Goal: Information Seeking & Learning: Check status

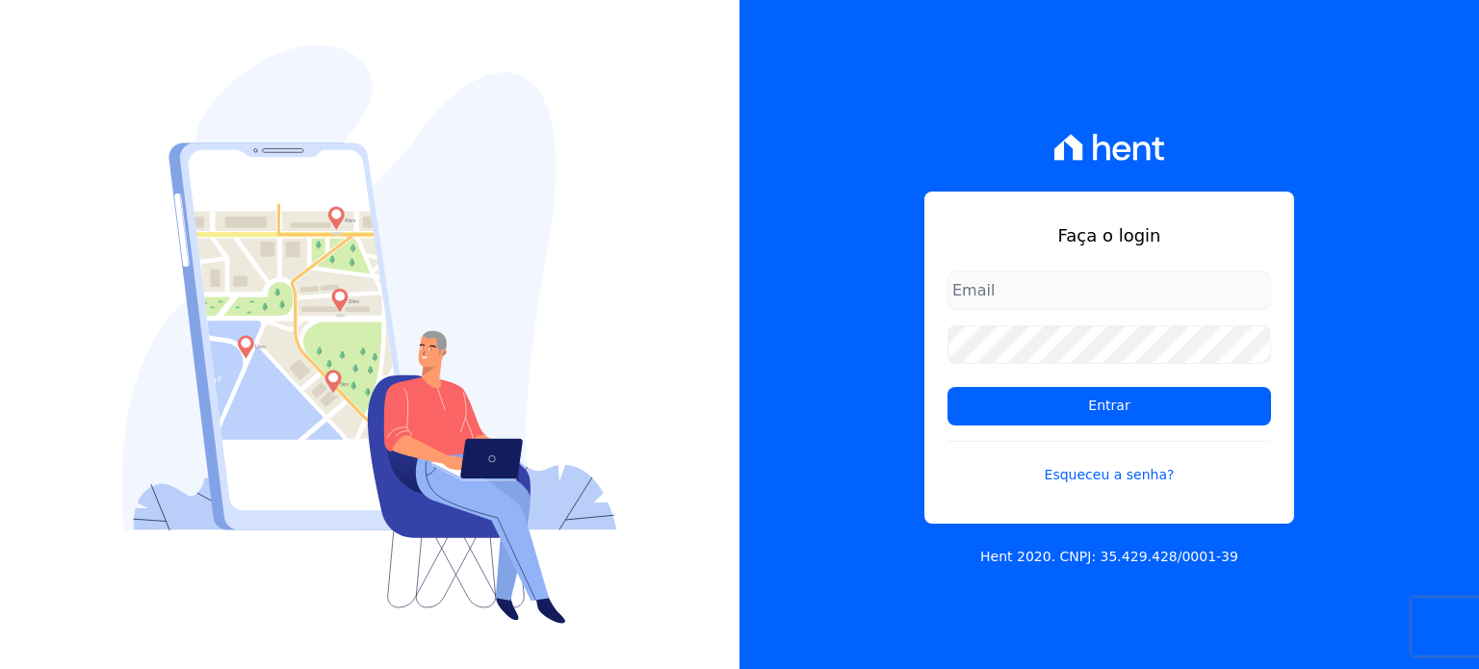
click at [1017, 276] on input "email" at bounding box center [1110, 291] width 324 height 39
type input "[EMAIL_ADDRESS][DOMAIN_NAME]"
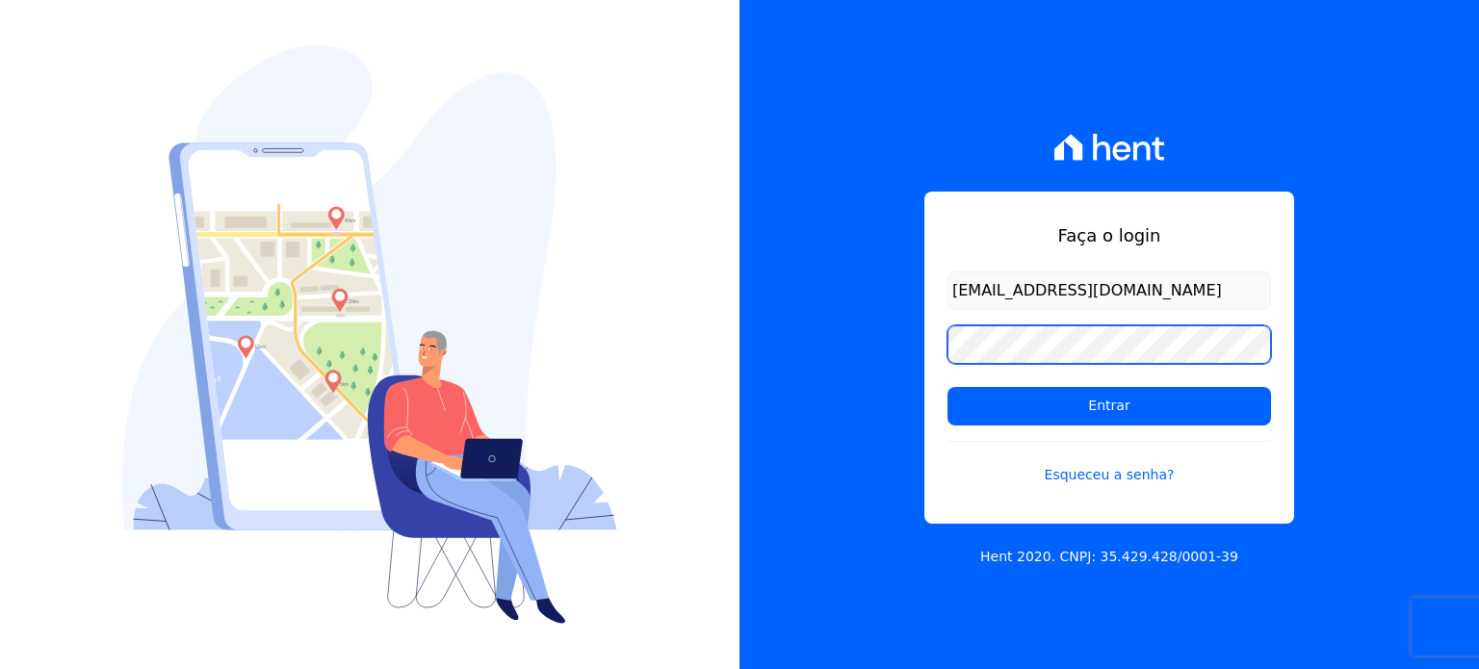
click at [948, 387] on input "Entrar" at bounding box center [1110, 406] width 324 height 39
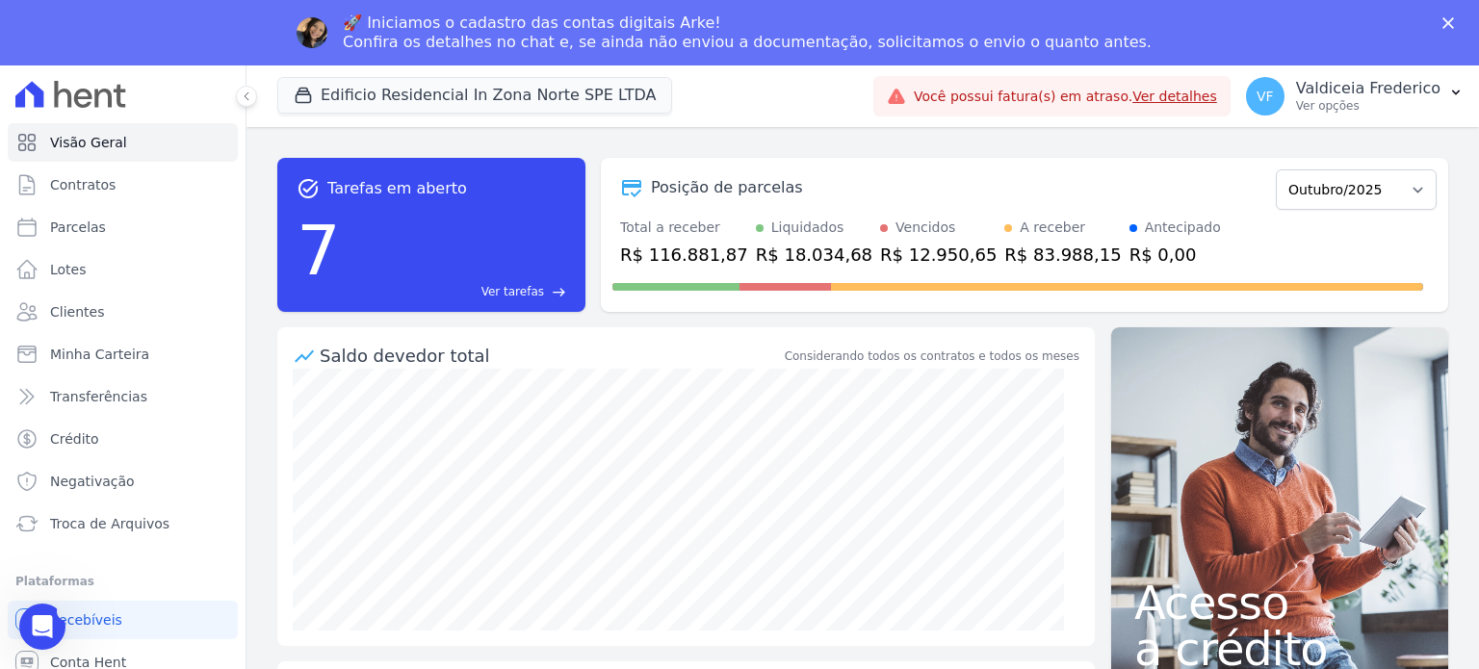
click at [1195, 95] on link "Ver detalhes" at bounding box center [1174, 96] width 85 height 15
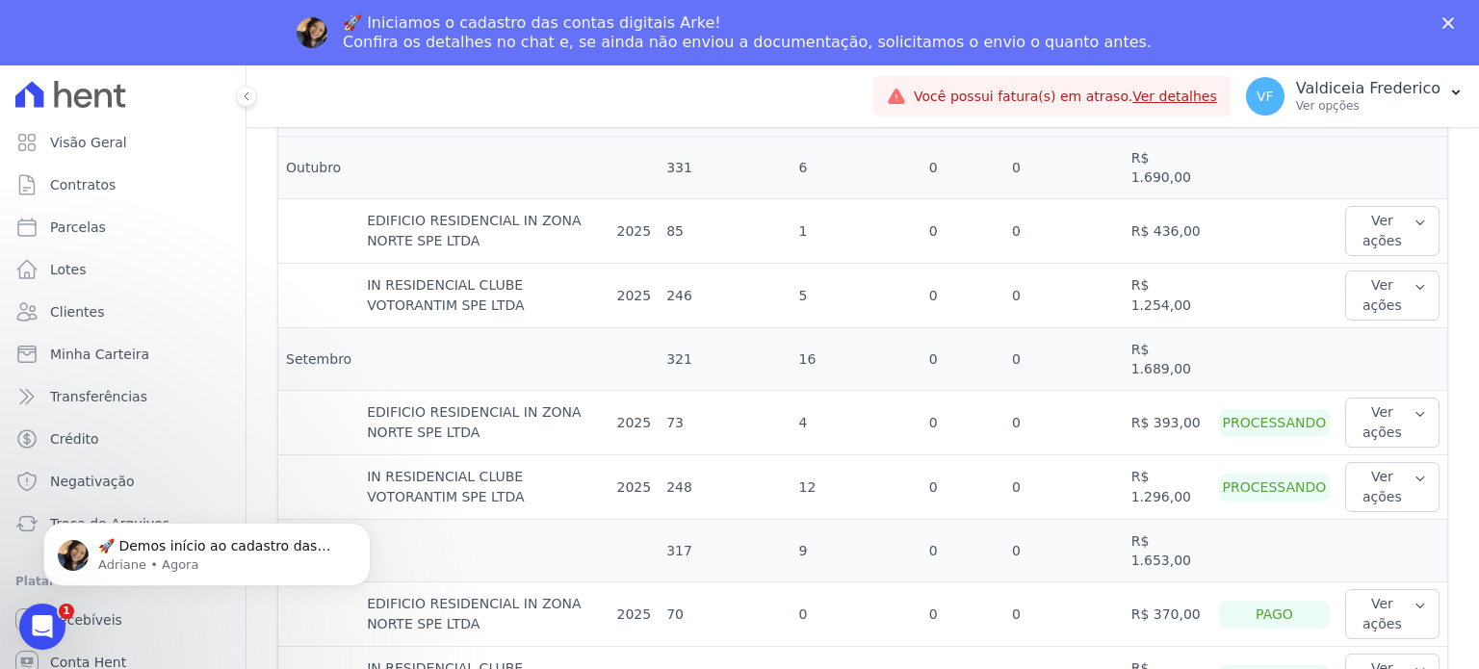
scroll to position [578, 0]
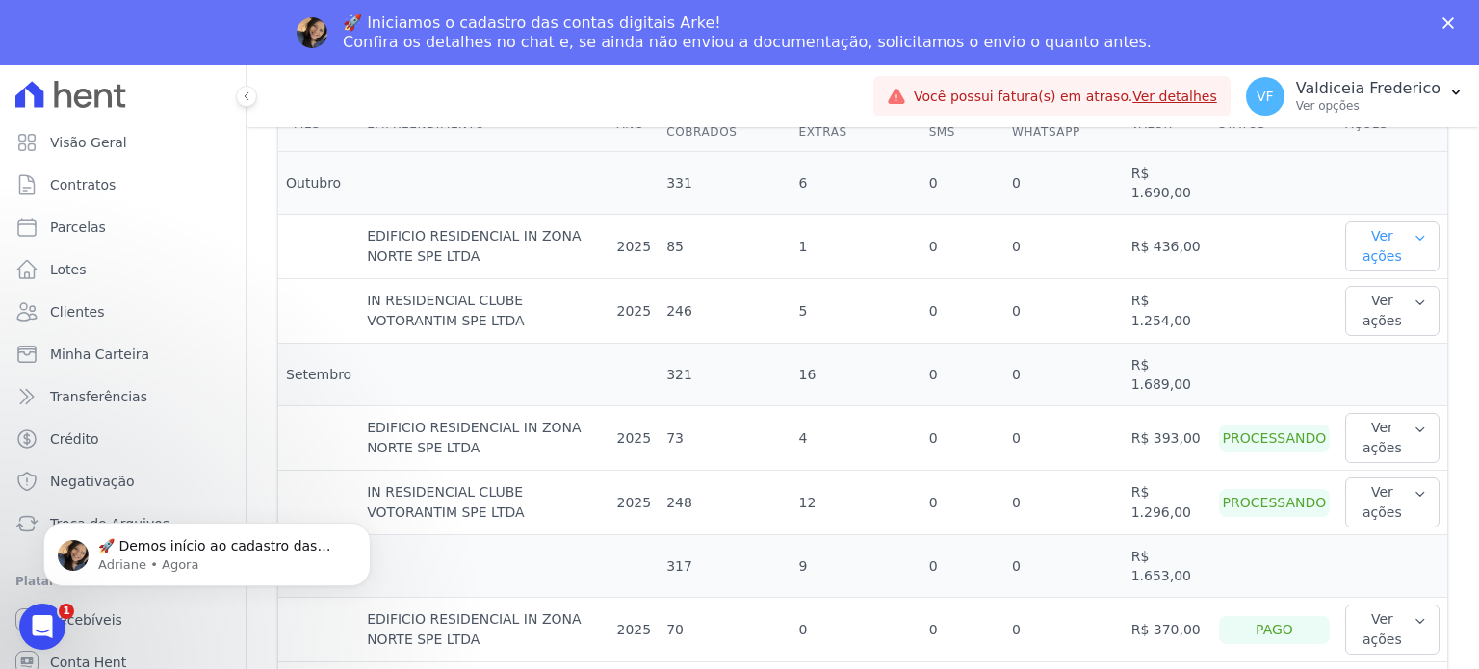
click at [1383, 224] on button "Ver ações" at bounding box center [1392, 246] width 94 height 50
click at [1368, 275] on link "Ver detalhes" at bounding box center [1395, 285] width 85 height 20
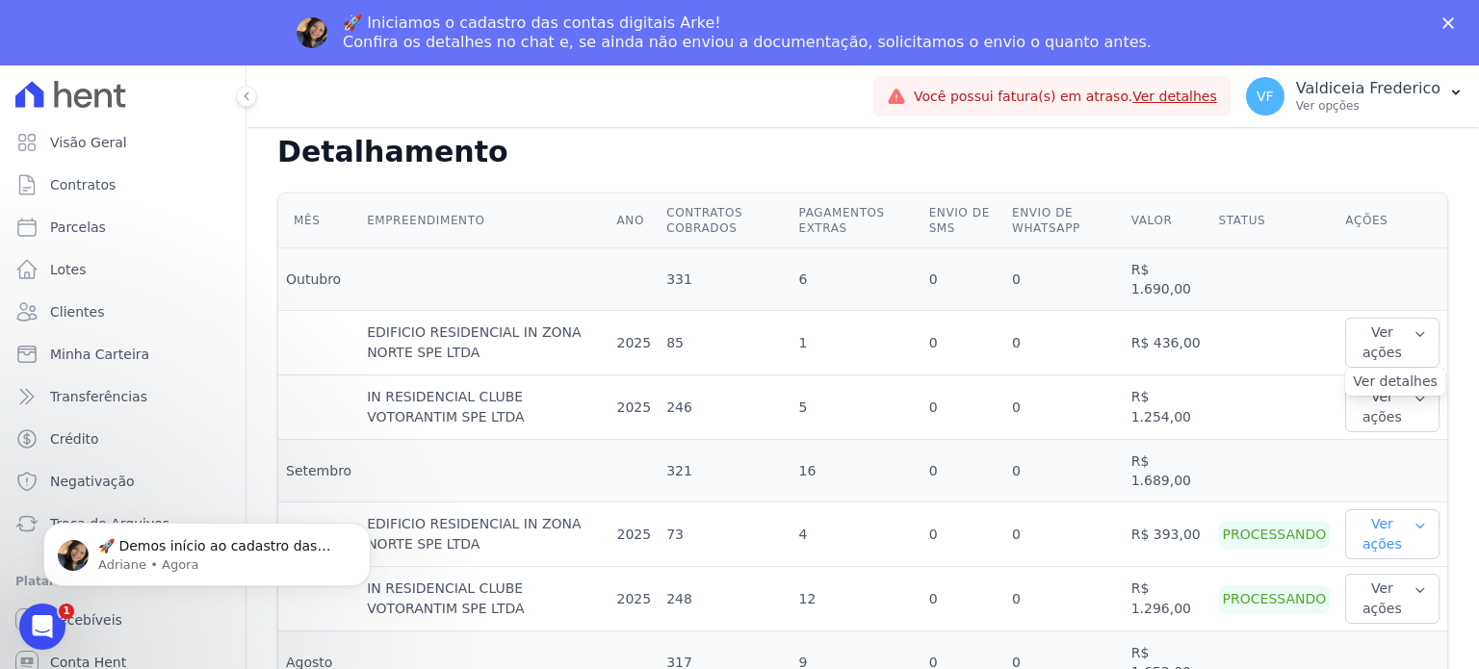
scroll to position [578, 0]
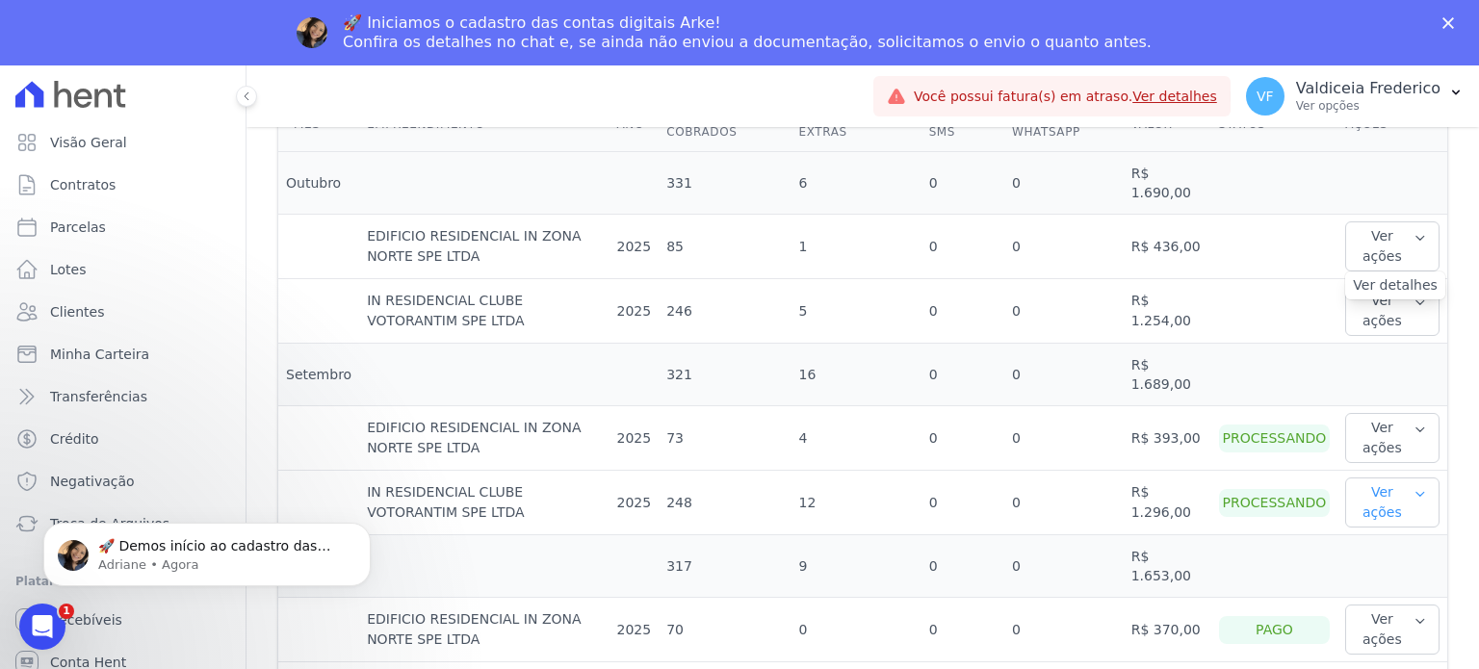
click at [1366, 486] on button "Ver ações" at bounding box center [1392, 503] width 94 height 50
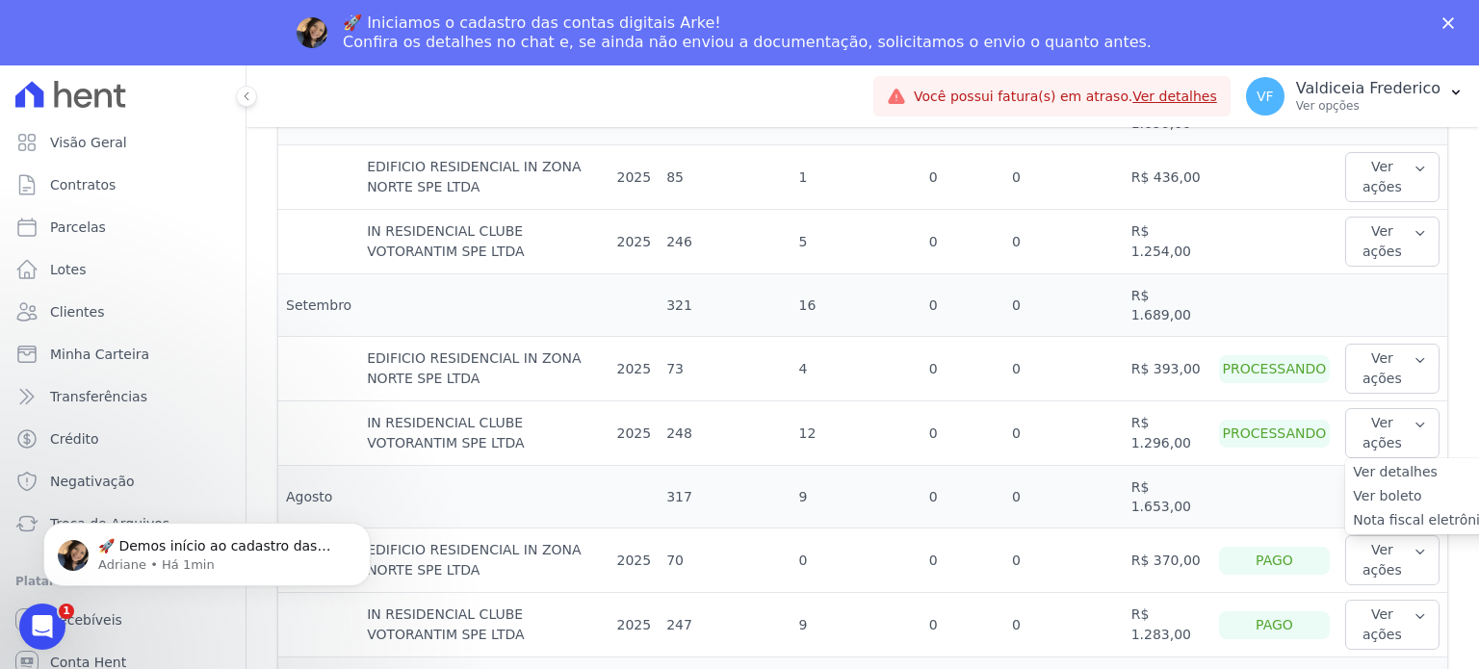
scroll to position [674, 0]
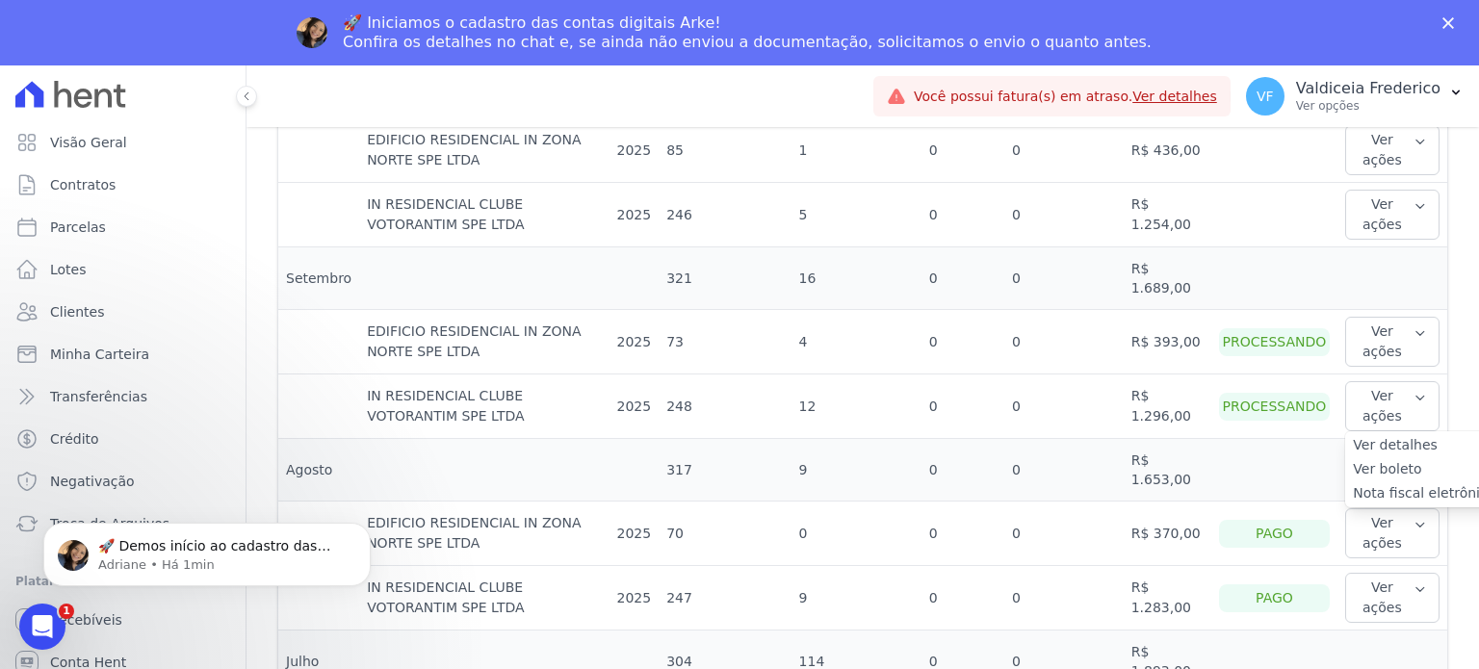
click at [1402, 435] on link "Ver detalhes" at bounding box center [1424, 445] width 143 height 20
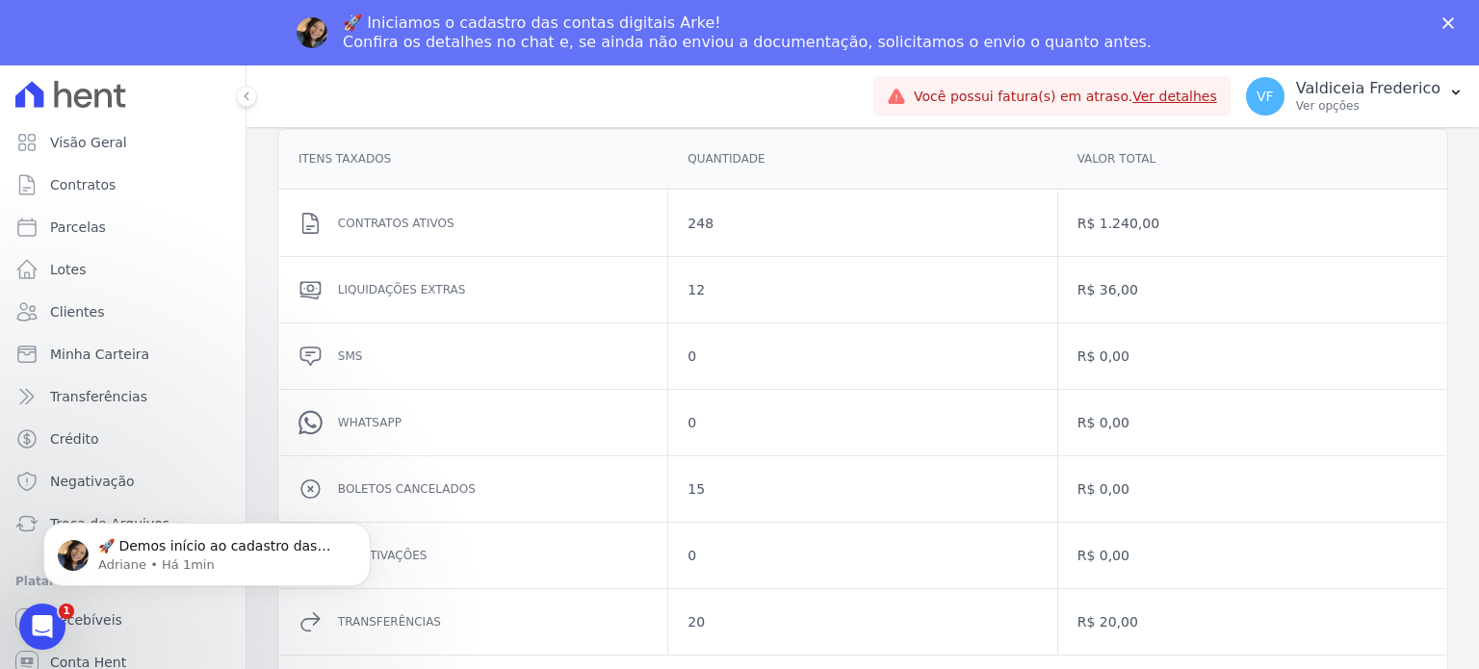
scroll to position [324, 0]
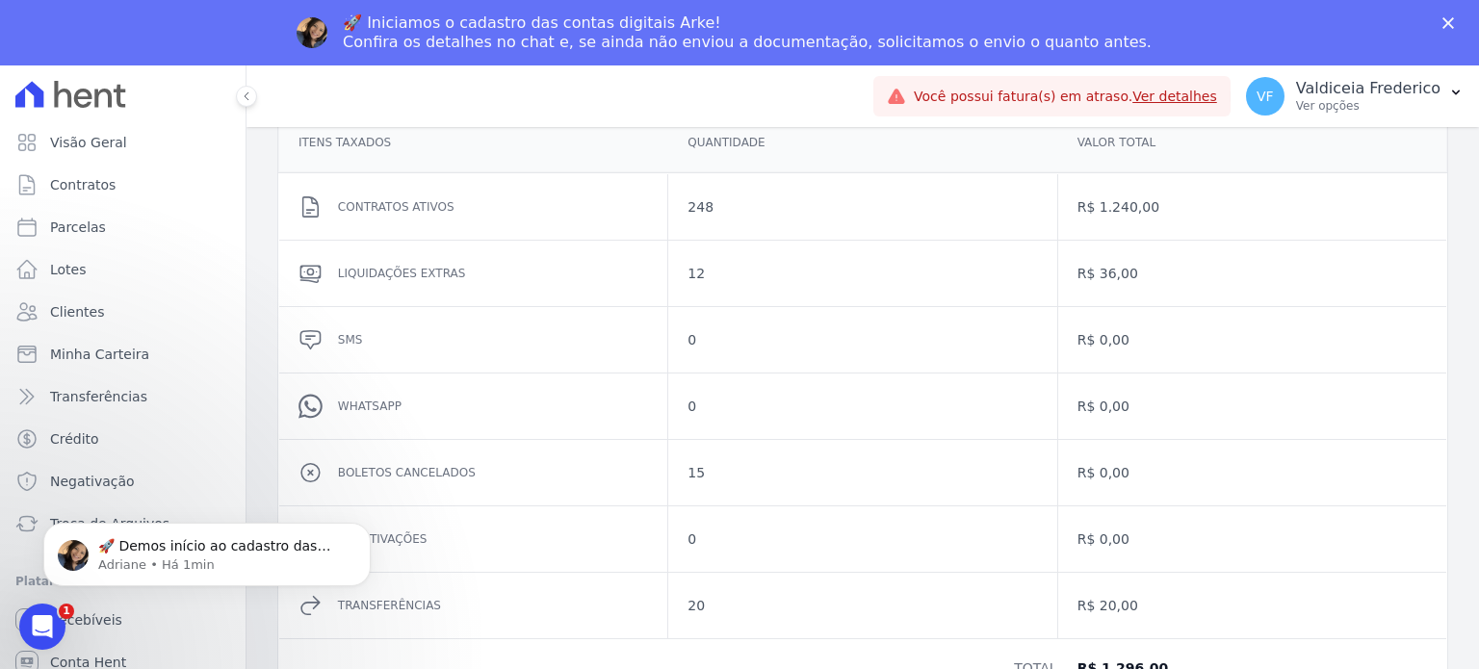
click at [97, 114] on div at bounding box center [123, 94] width 230 height 58
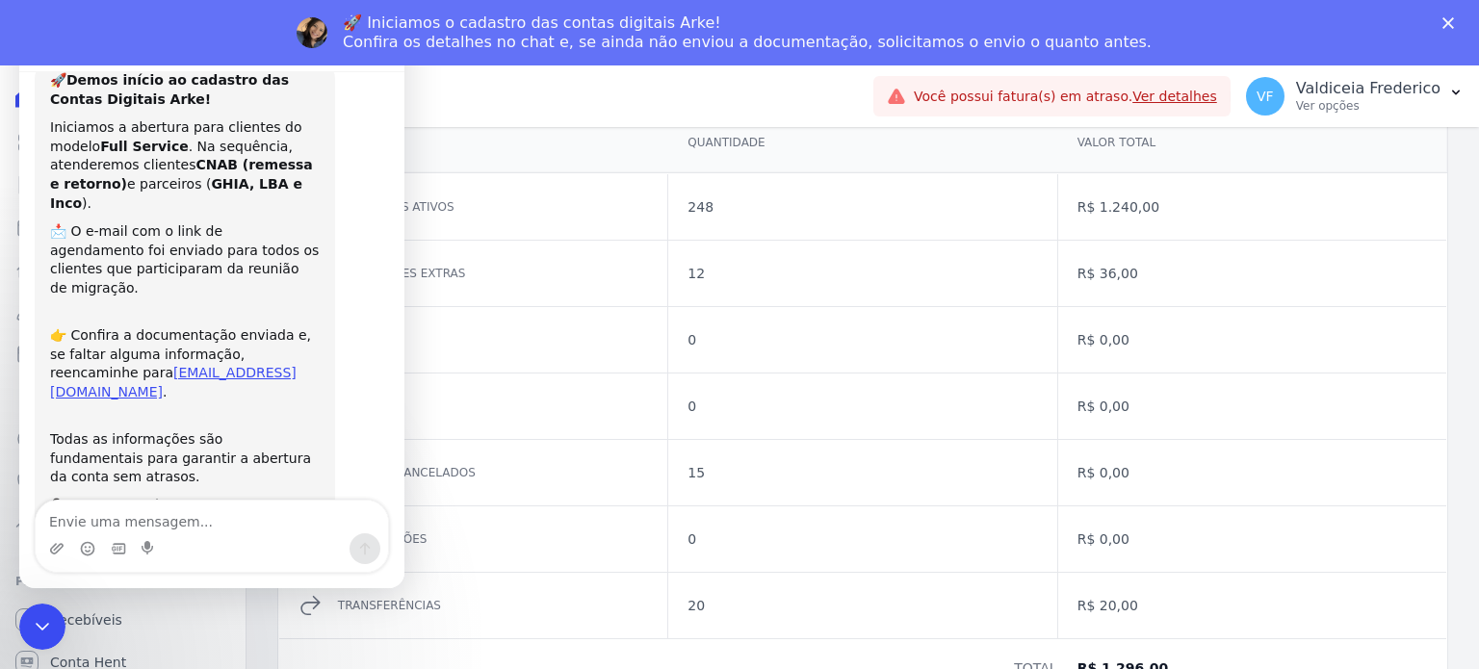
scroll to position [0, 0]
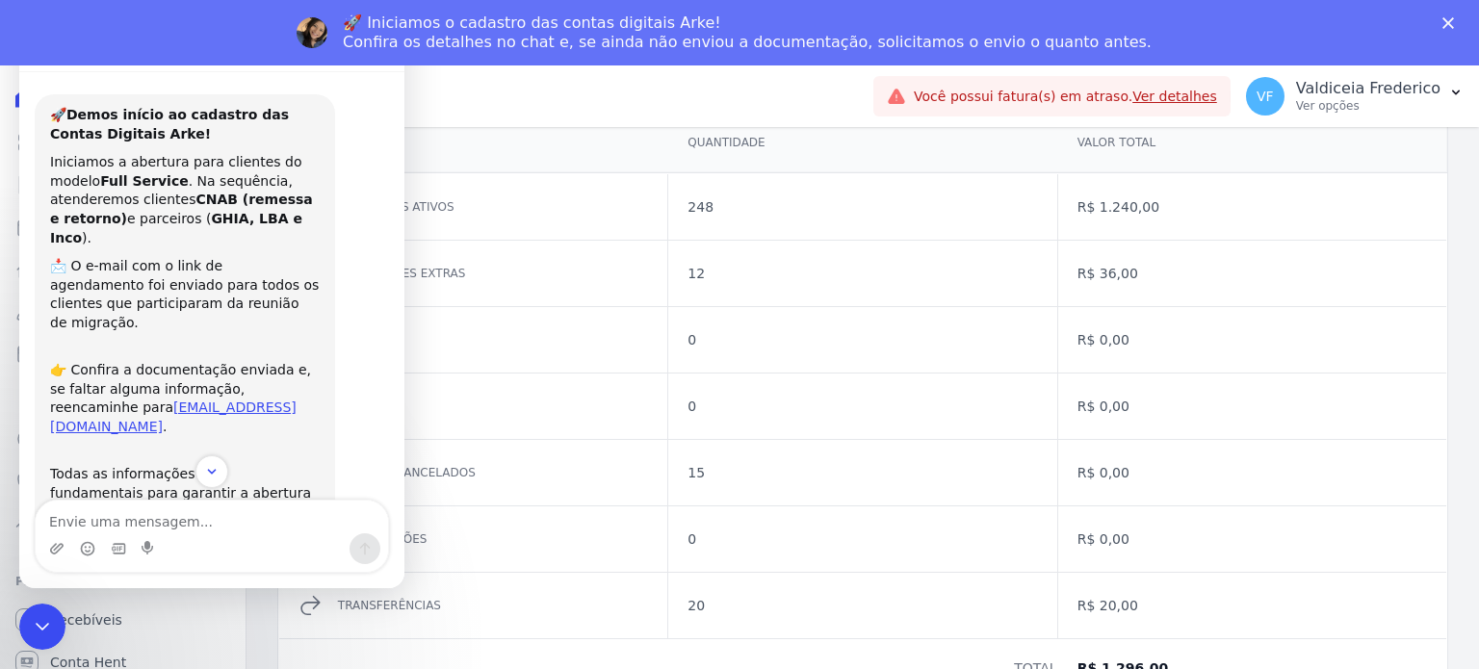
click at [514, 117] on div "Edificio Residencial In Zona Norte SPE LTDA BONELLI EMPREENDIMENTOS IMOBILIARIO…" at bounding box center [571, 97] width 588 height 64
click at [51, 618] on icon "Encerramento do Messenger da Intercom" at bounding box center [39, 623] width 23 height 23
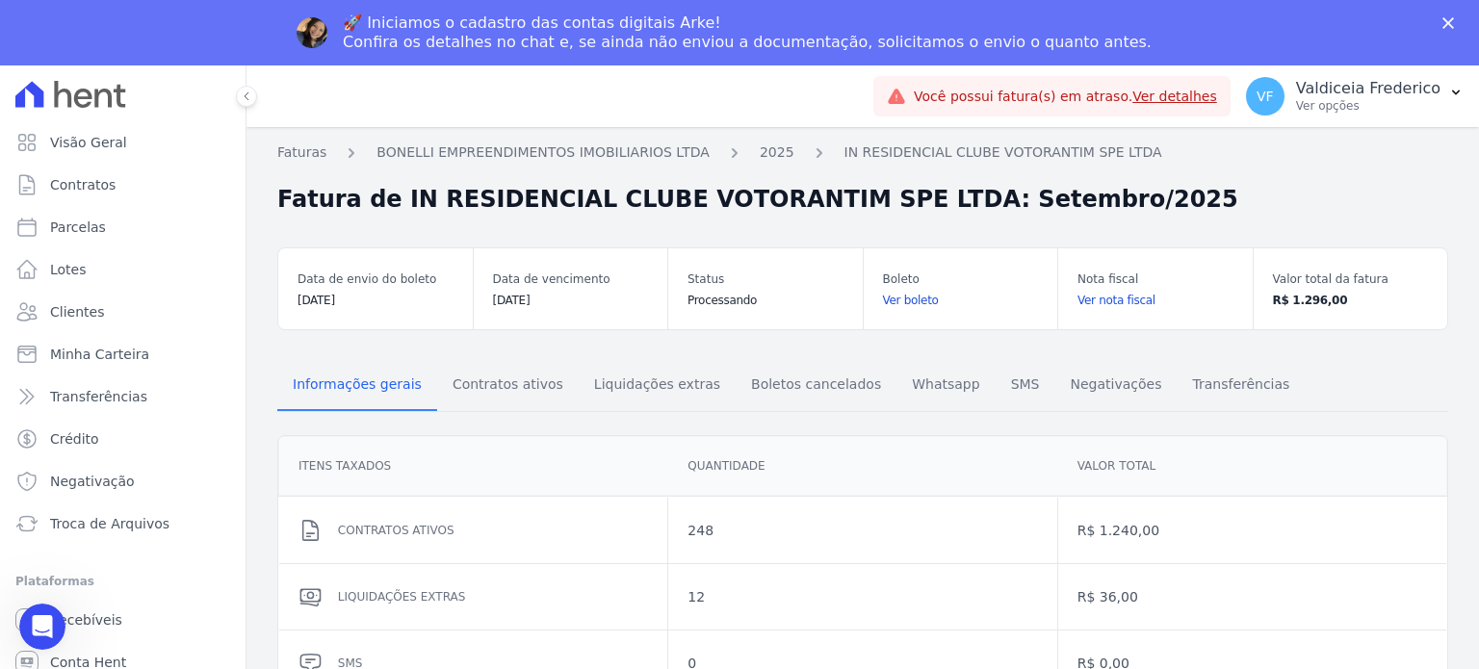
click at [103, 102] on icon at bounding box center [70, 94] width 111 height 27
click at [139, 533] on span "Troca de Arquivos" at bounding box center [109, 523] width 119 height 19
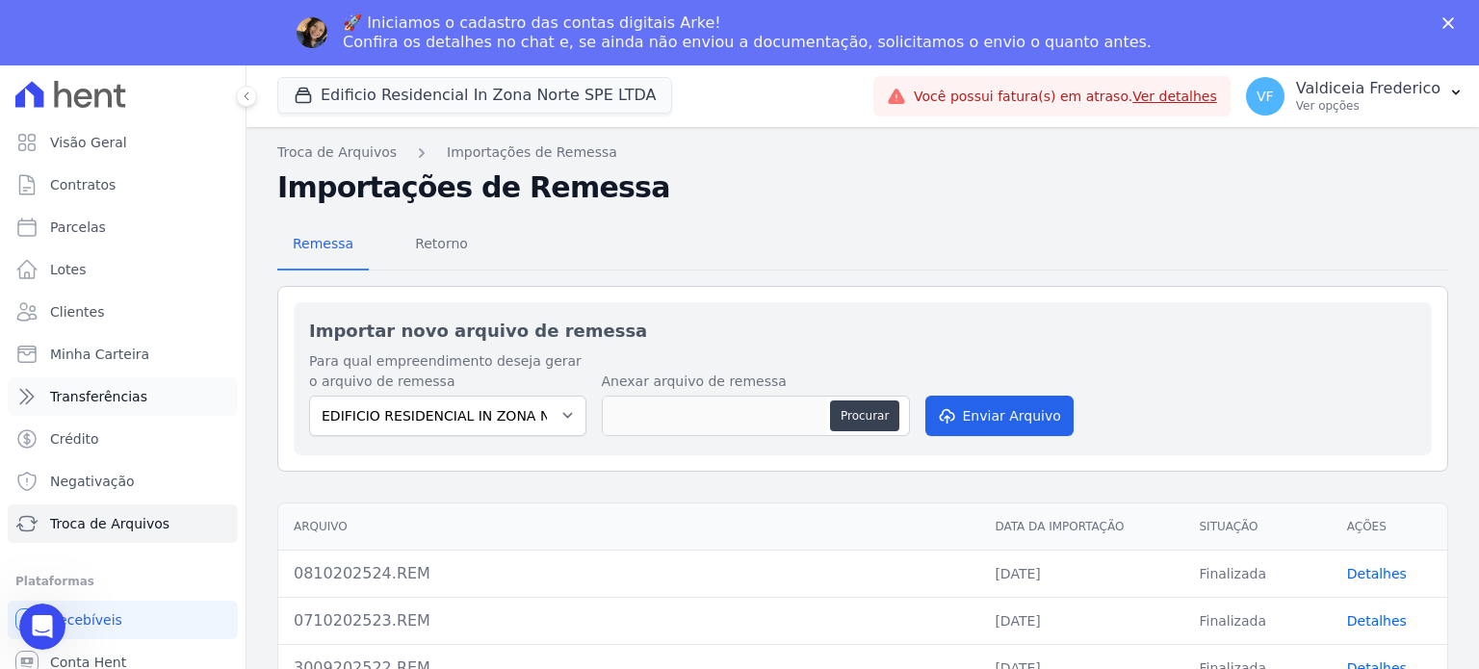
click at [91, 392] on span "Transferências" at bounding box center [98, 396] width 97 height 19
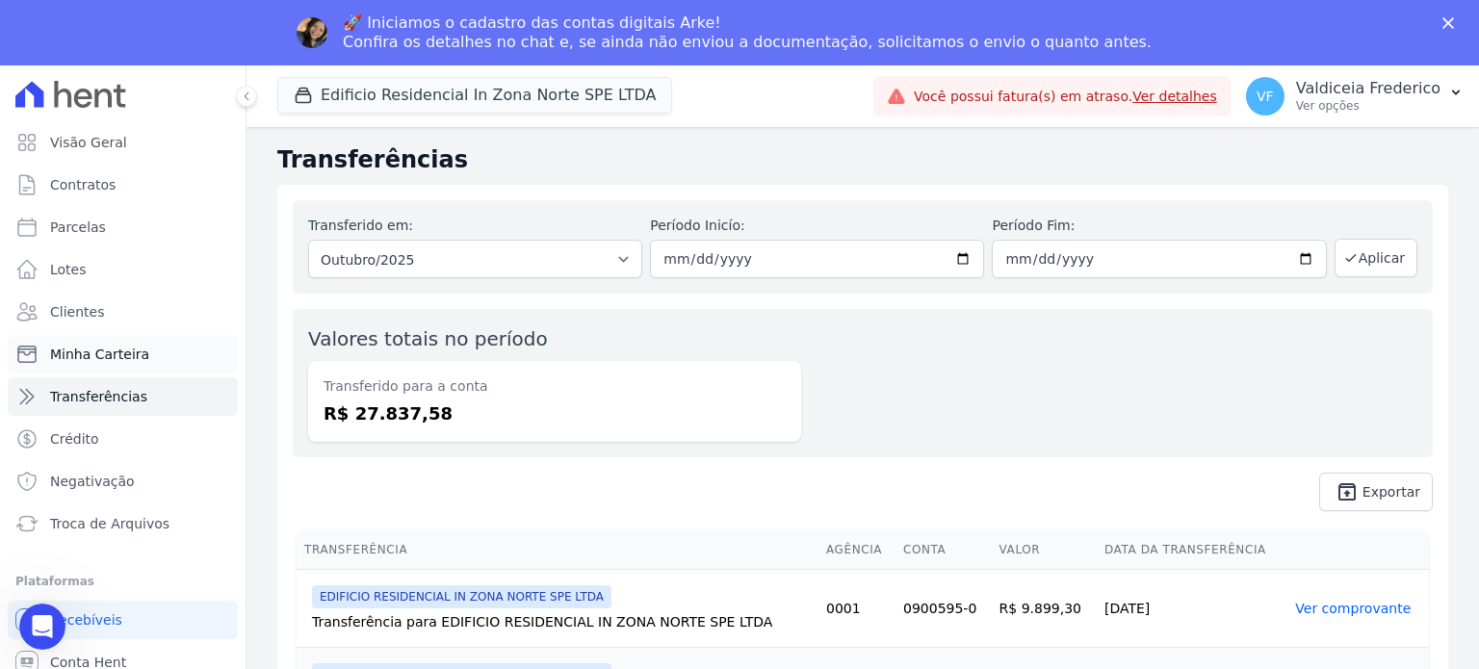
click at [97, 346] on span "Minha Carteira" at bounding box center [99, 354] width 99 height 19
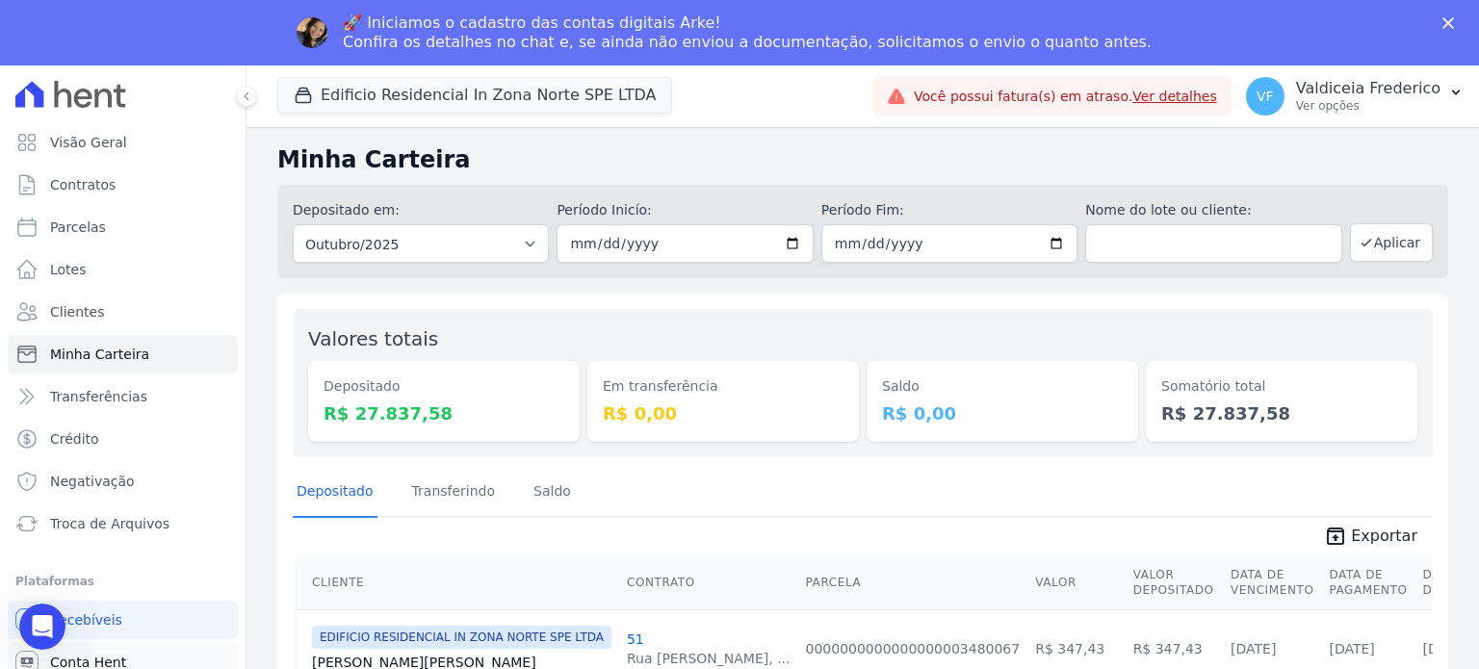
click at [102, 658] on span "Conta Hent" at bounding box center [88, 662] width 76 height 19
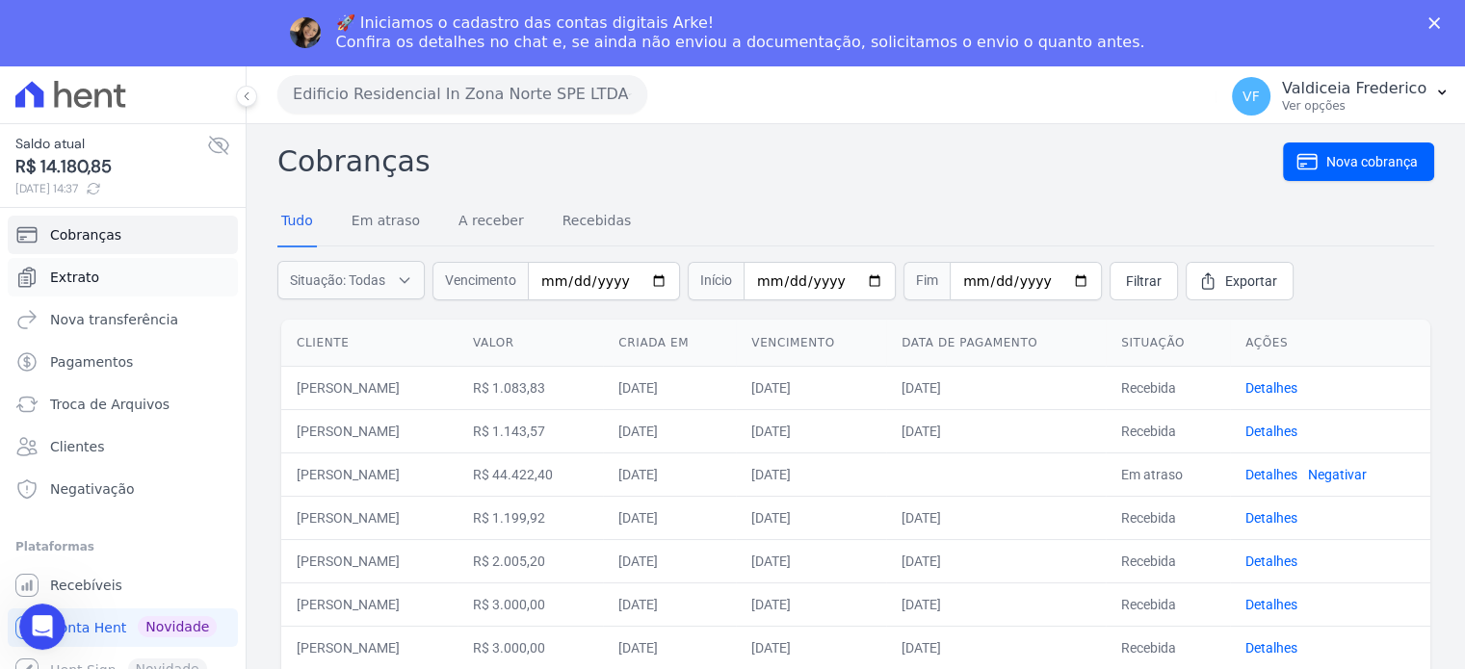
click at [141, 285] on link "Extrato" at bounding box center [123, 277] width 230 height 39
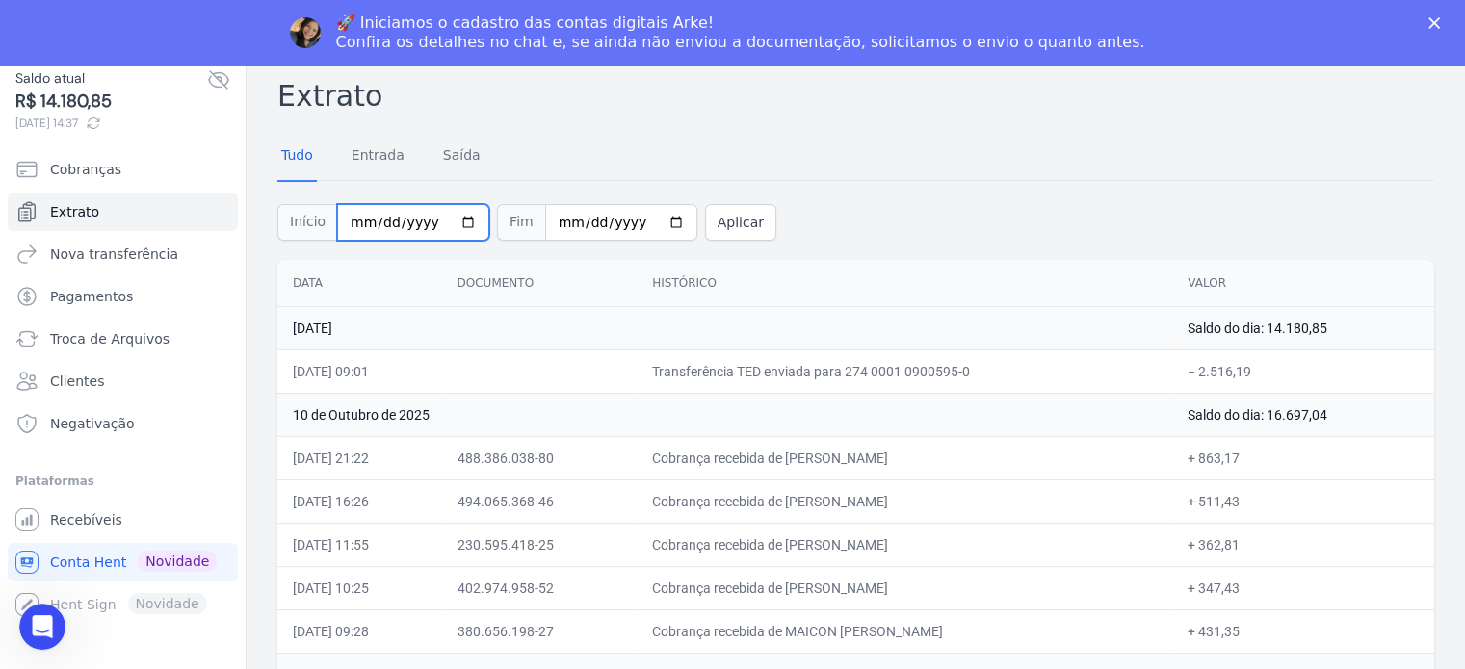
click at [346, 224] on input "2025-10-01" at bounding box center [413, 222] width 152 height 37
type input "2025-10-29"
type input "2025-09-29"
click at [710, 224] on button "Aplicar" at bounding box center [740, 222] width 71 height 37
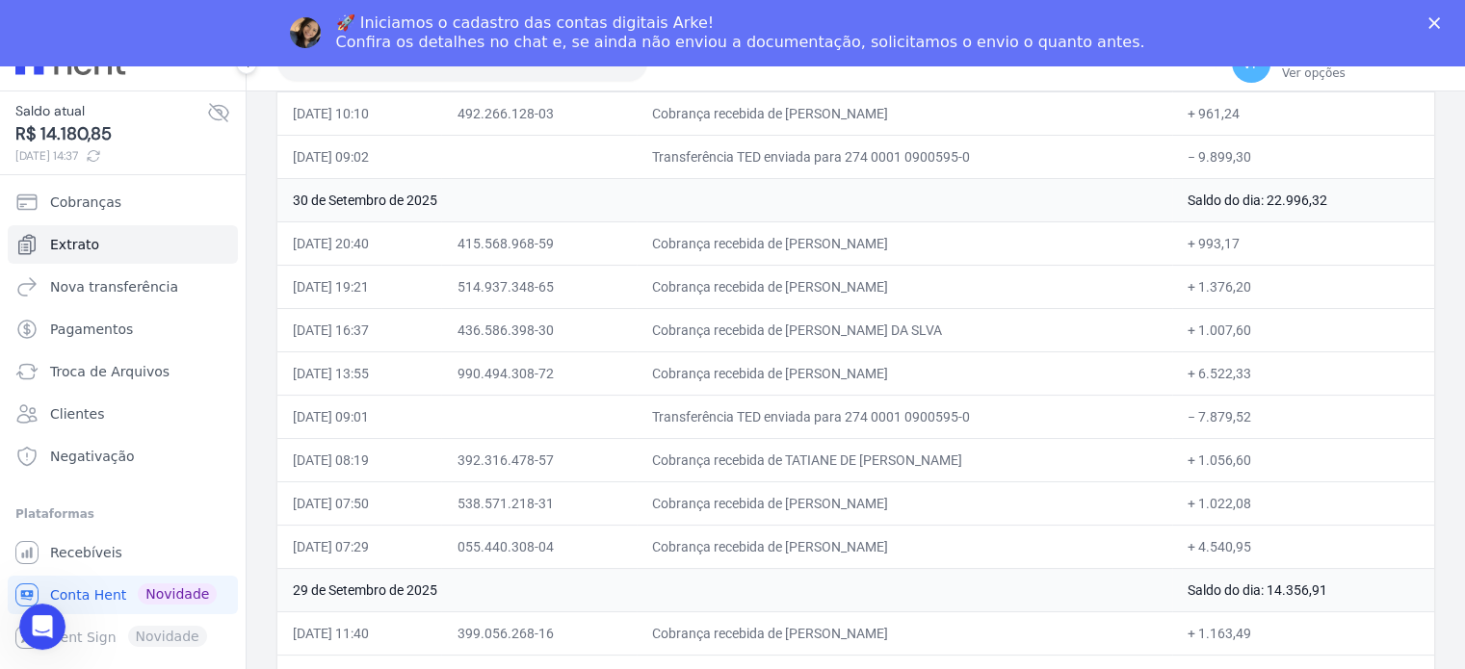
scroll to position [65, 0]
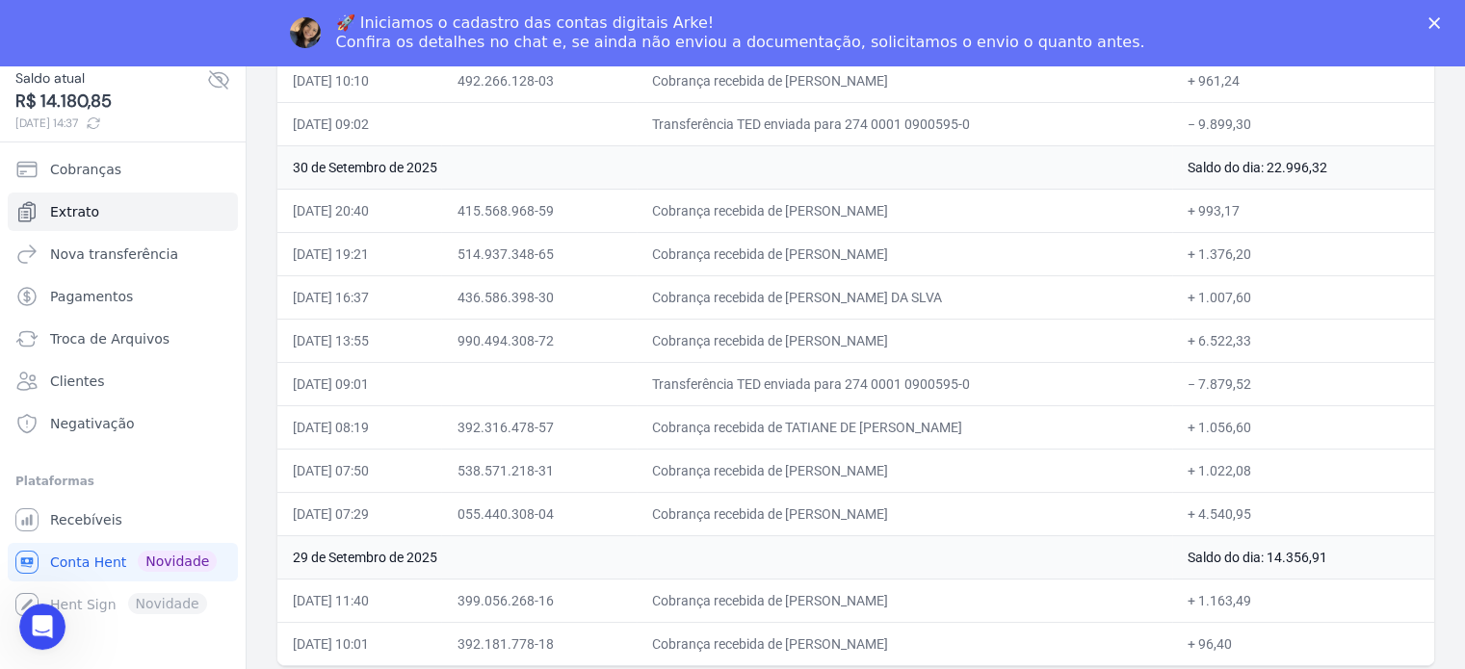
click at [1040, 345] on td "Cobrança recebida de GILBERTO DOS SANTOS PIRES JUNI" at bounding box center [904, 340] width 535 height 43
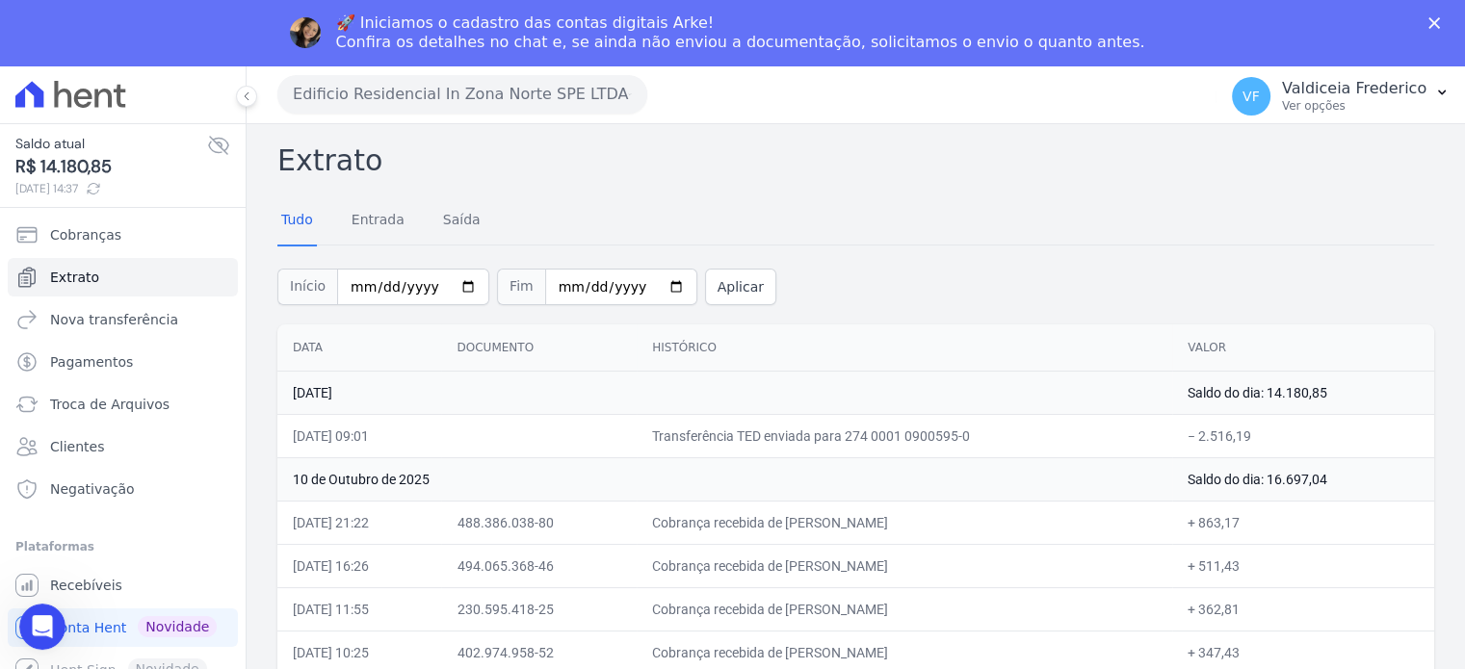
scroll to position [0, 0]
click at [583, 95] on button "Edificio Residencial In Zona Norte SPE LTDA" at bounding box center [462, 94] width 370 height 39
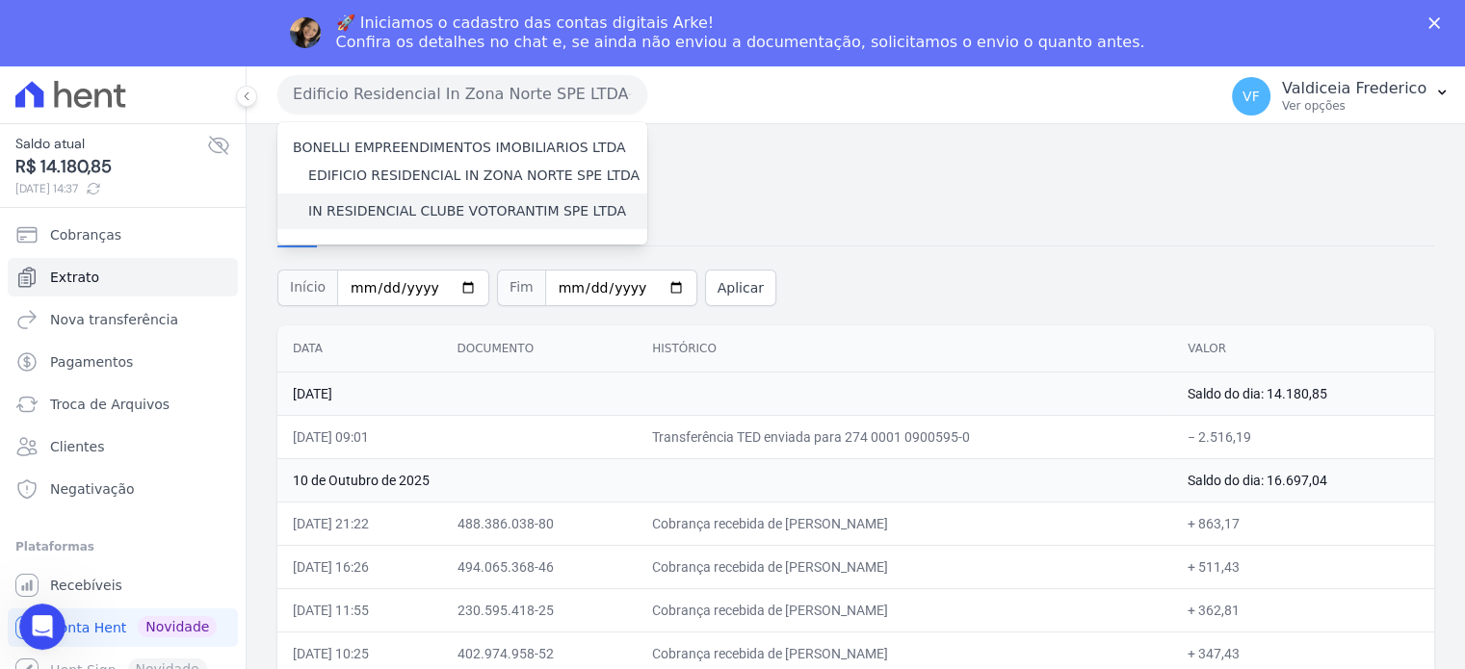
click at [461, 213] on label "IN RESIDENCIAL CLUBE VOTORANTIM SPE LTDA" at bounding box center [467, 211] width 318 height 20
click at [0, 0] on input "IN RESIDENCIAL CLUBE VOTORANTIM SPE LTDA" at bounding box center [0, 0] width 0 height 0
click at [467, 210] on label "IN RESIDENCIAL CLUBE VOTORANTIM SPE LTDA" at bounding box center [467, 211] width 318 height 20
click at [0, 0] on input "IN RESIDENCIAL CLUBE VOTORANTIM SPE LTDA" at bounding box center [0, 0] width 0 height 0
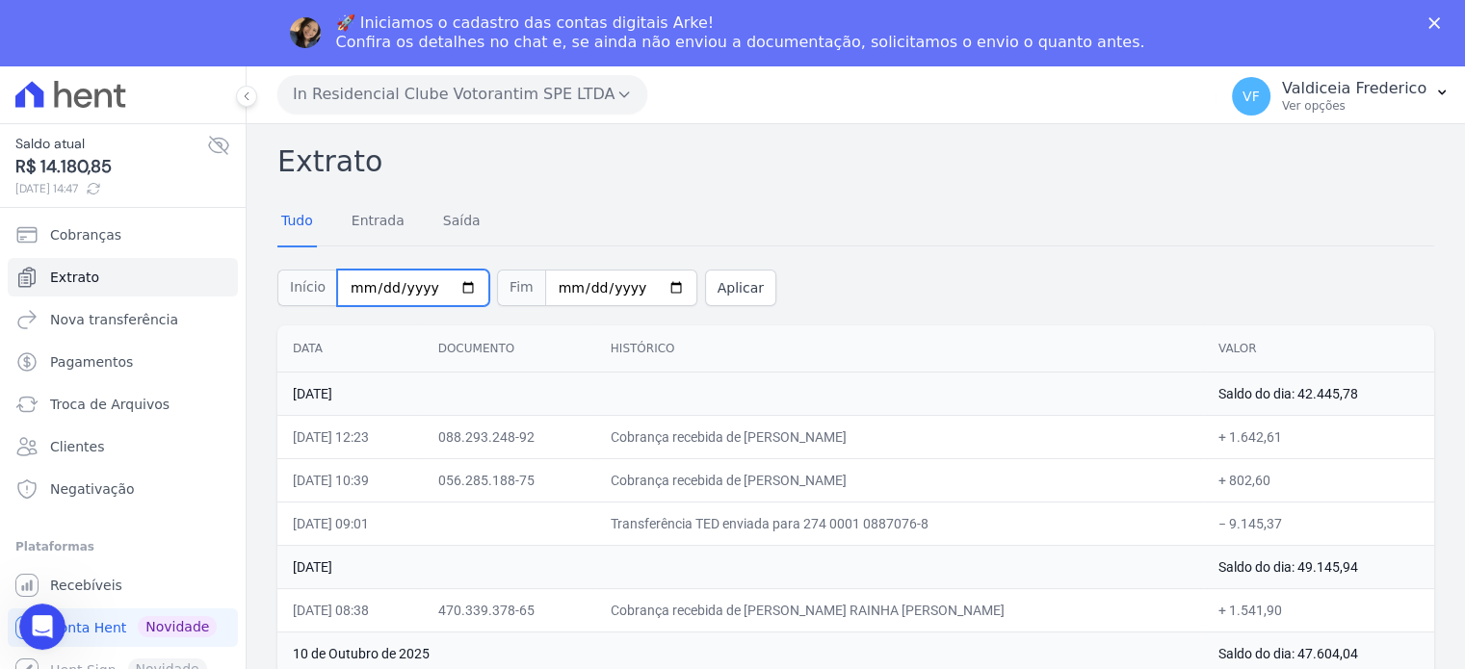
drag, startPoint x: 355, startPoint y: 291, endPoint x: 344, endPoint y: 290, distance: 11.6
click at [352, 290] on input "2025-09-29" at bounding box center [413, 288] width 152 height 37
type input "[DATE]"
click at [732, 277] on button "Aplicar" at bounding box center [740, 288] width 71 height 37
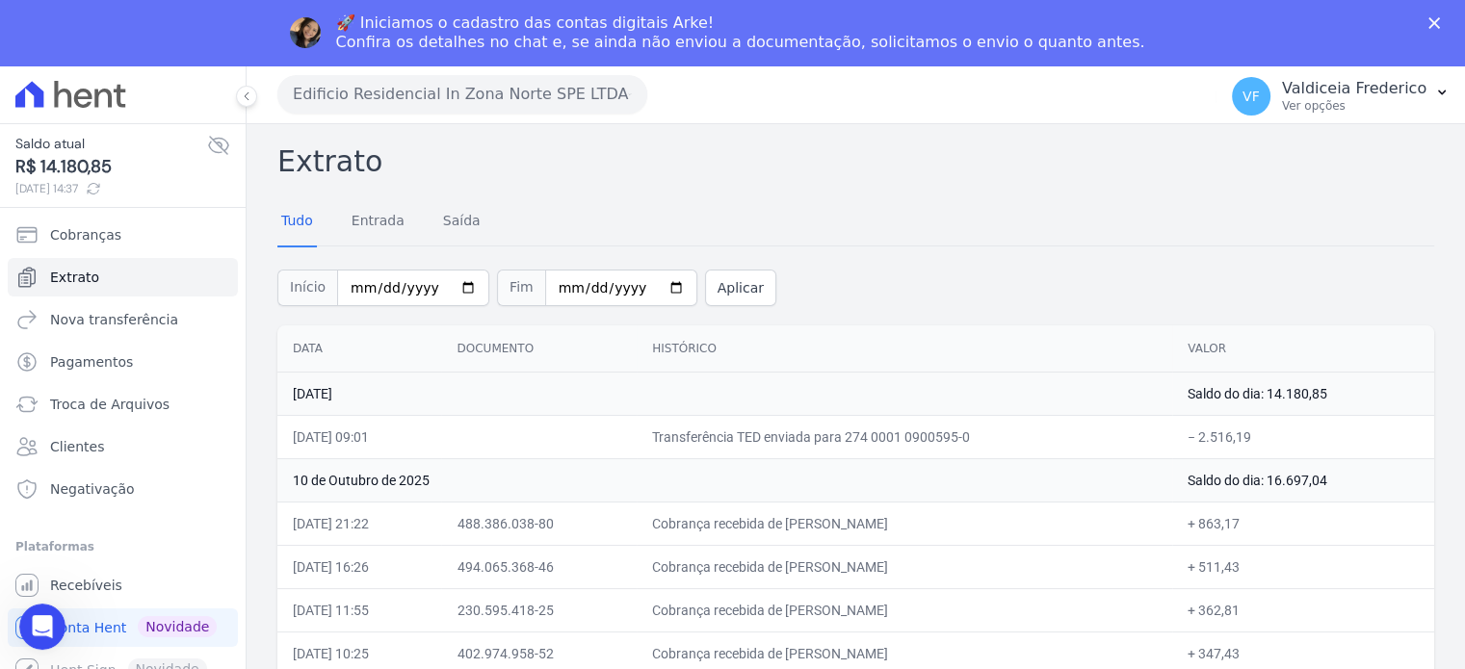
click at [523, 76] on button "Edificio Residencial In Zona Norte SPE LTDA" at bounding box center [462, 94] width 370 height 39
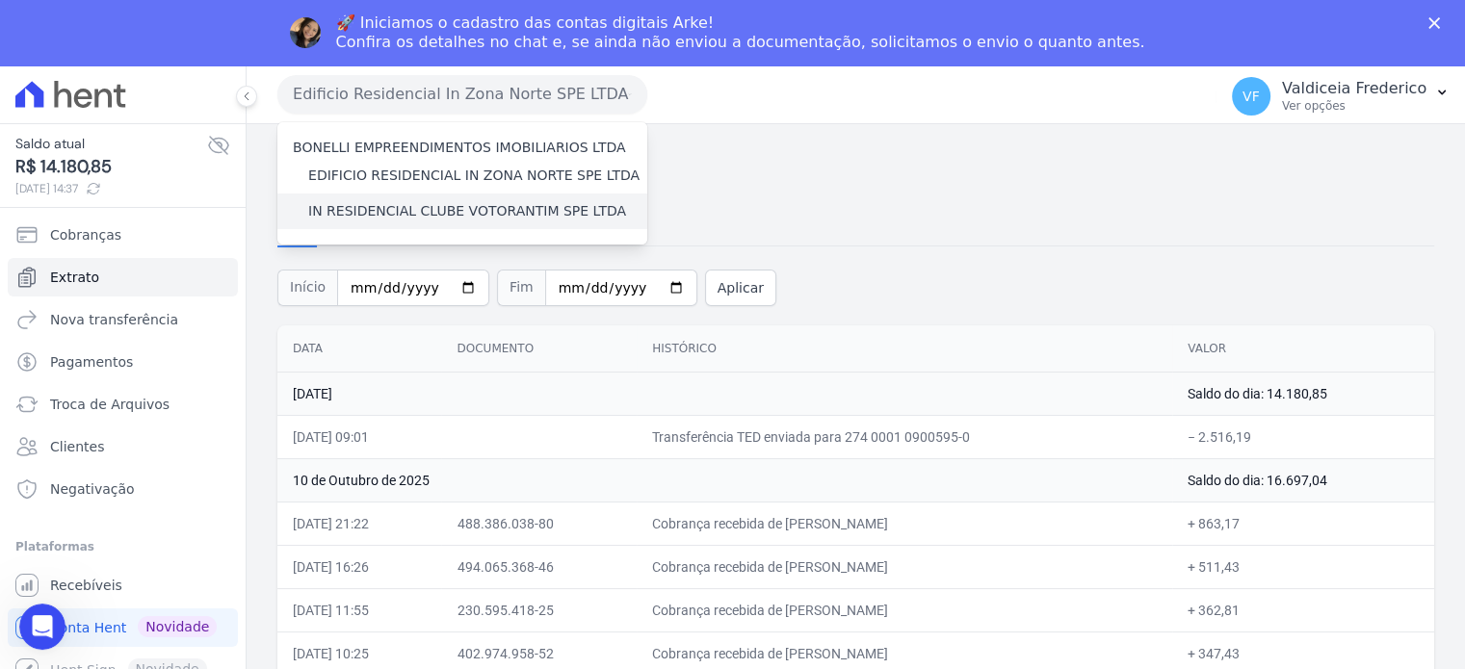
click at [461, 204] on label "IN RESIDENCIAL CLUBE VOTORANTIM SPE LTDA" at bounding box center [467, 211] width 318 height 20
click at [0, 0] on input "IN RESIDENCIAL CLUBE VOTORANTIM SPE LTDA" at bounding box center [0, 0] width 0 height 0
click at [542, 201] on label "IN RESIDENCIAL CLUBE VOTORANTIM SPE LTDA" at bounding box center [467, 211] width 318 height 20
click at [0, 0] on input "IN RESIDENCIAL CLUBE VOTORANTIM SPE LTDA" at bounding box center [0, 0] width 0 height 0
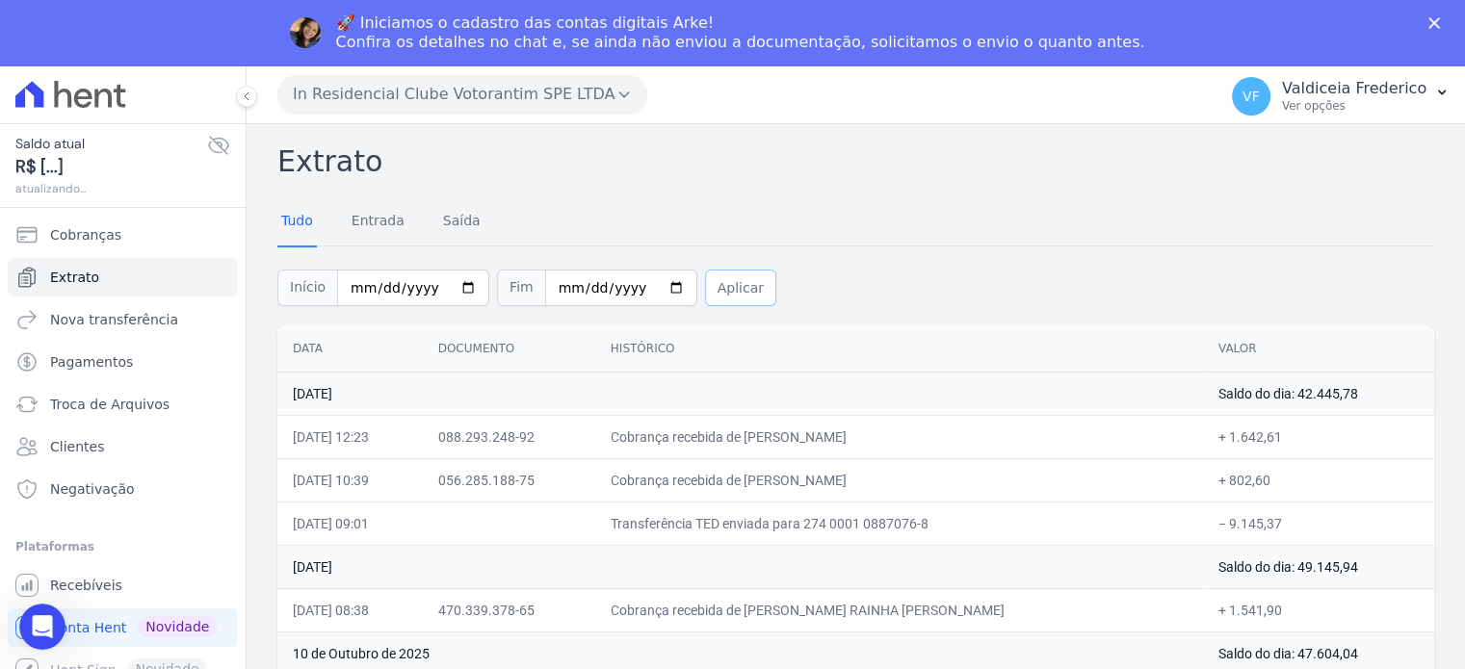
click at [721, 298] on button "Aplicar" at bounding box center [740, 288] width 71 height 37
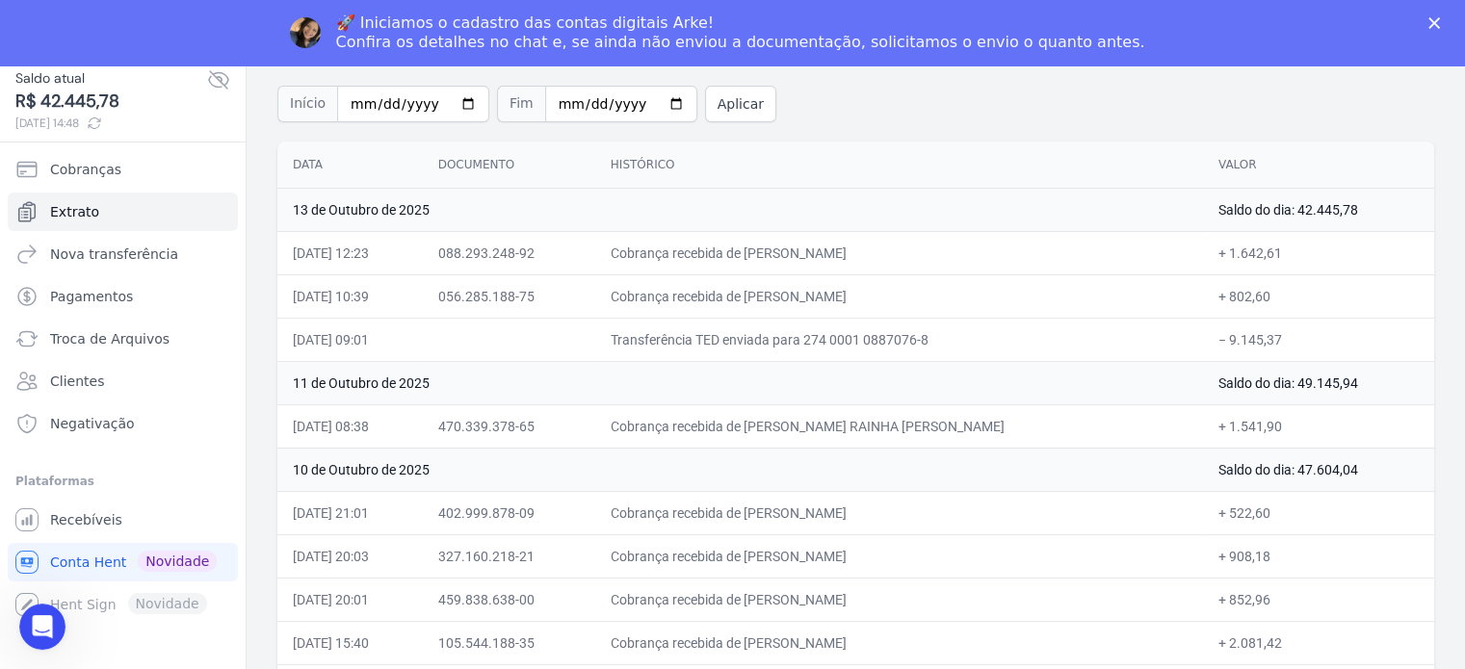
scroll to position [3, 0]
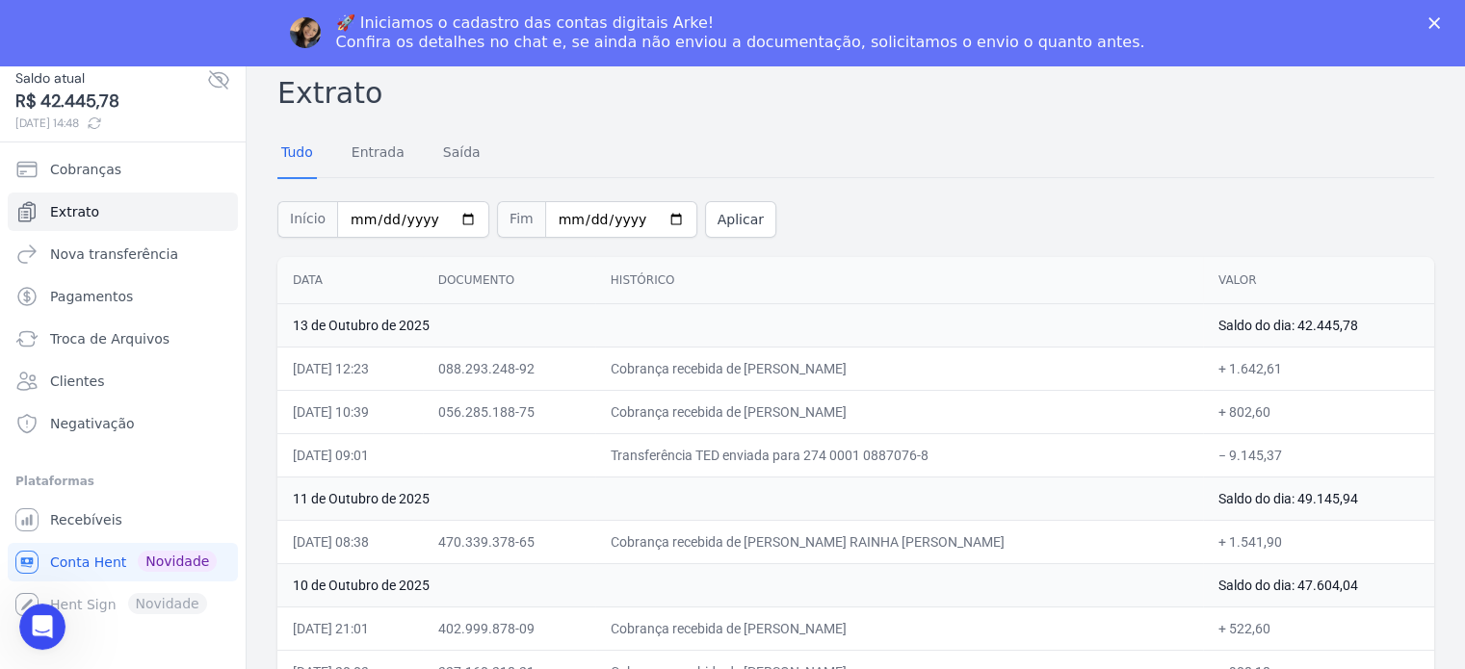
click at [1440, 24] on div "🚀 Iniciamos o cadastro das contas digitais Arke! Confira os detalhes no chat e,…" at bounding box center [732, 33] width 1465 height 50
click at [1440, 20] on icon "Fechar" at bounding box center [1434, 23] width 12 height 12
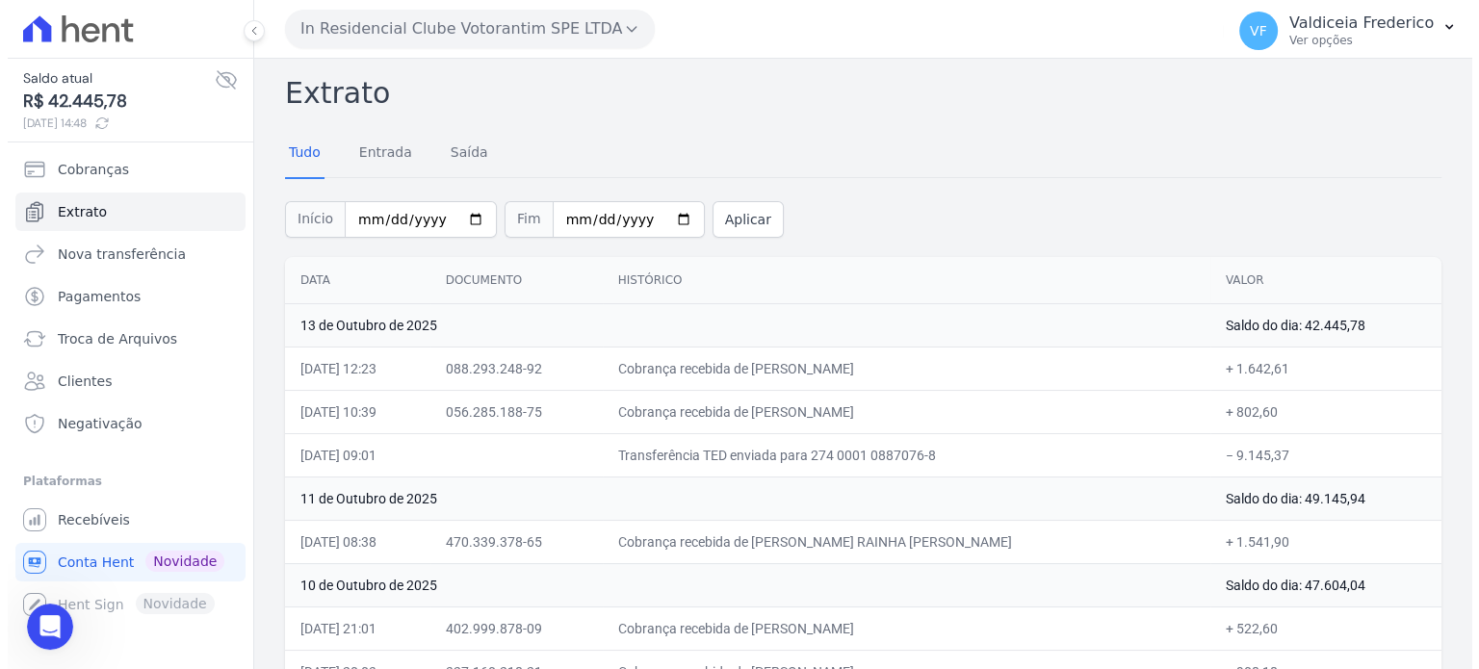
scroll to position [0, 0]
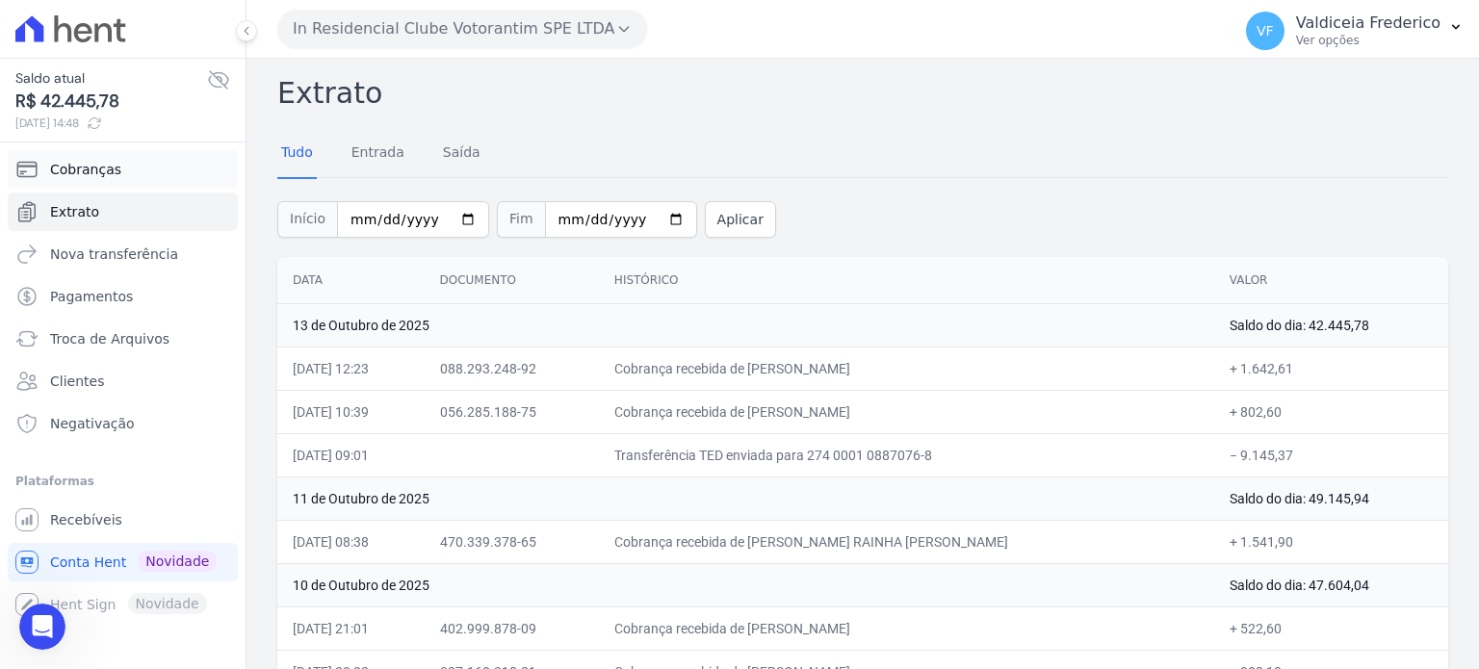
click at [100, 169] on span "Cobranças" at bounding box center [85, 169] width 71 height 19
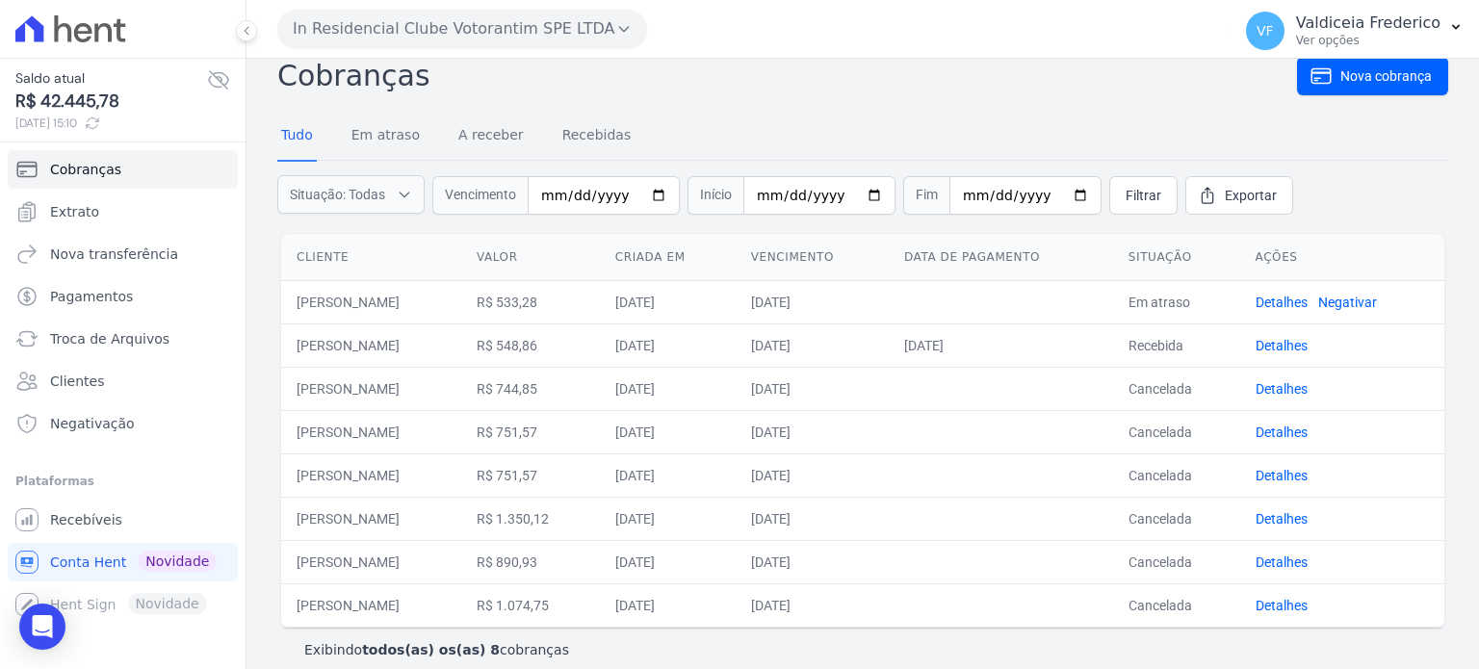
scroll to position [38, 0]
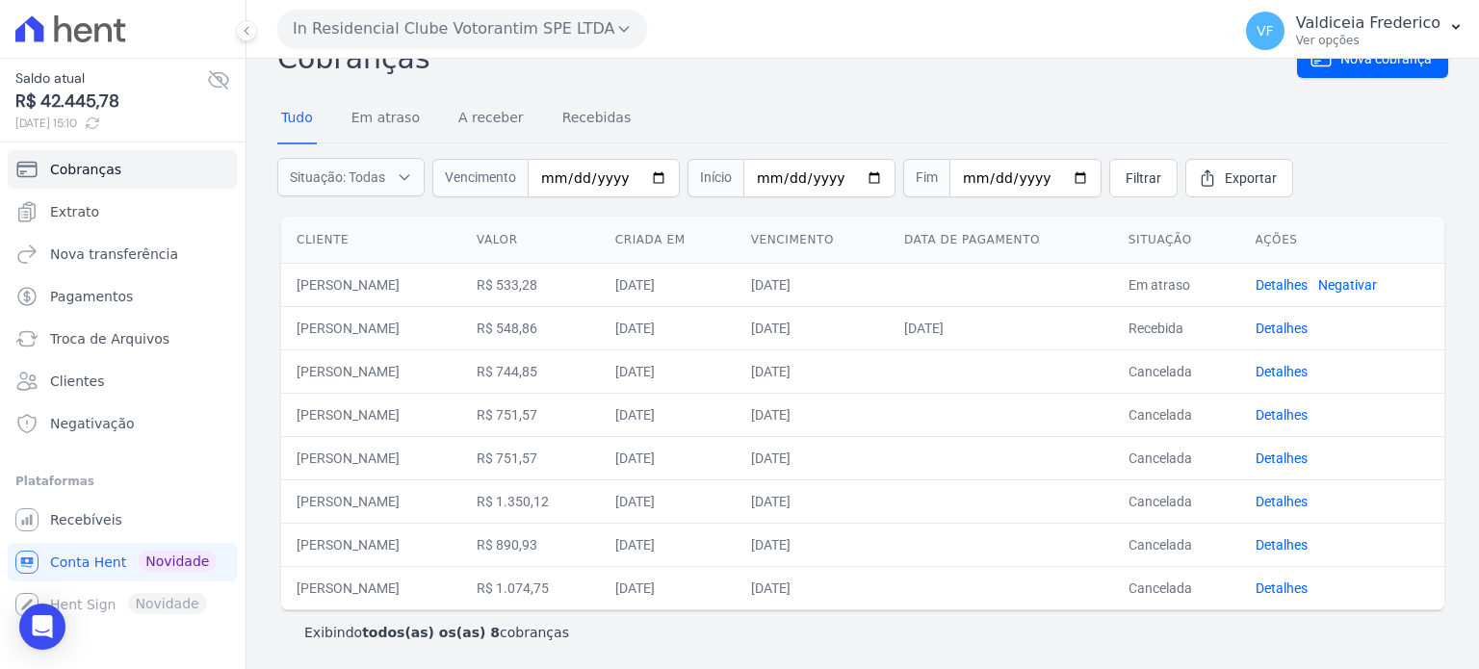
click at [80, 27] on icon at bounding box center [70, 28] width 111 height 27
click at [153, 338] on span "Troca de Arquivos" at bounding box center [109, 338] width 119 height 19
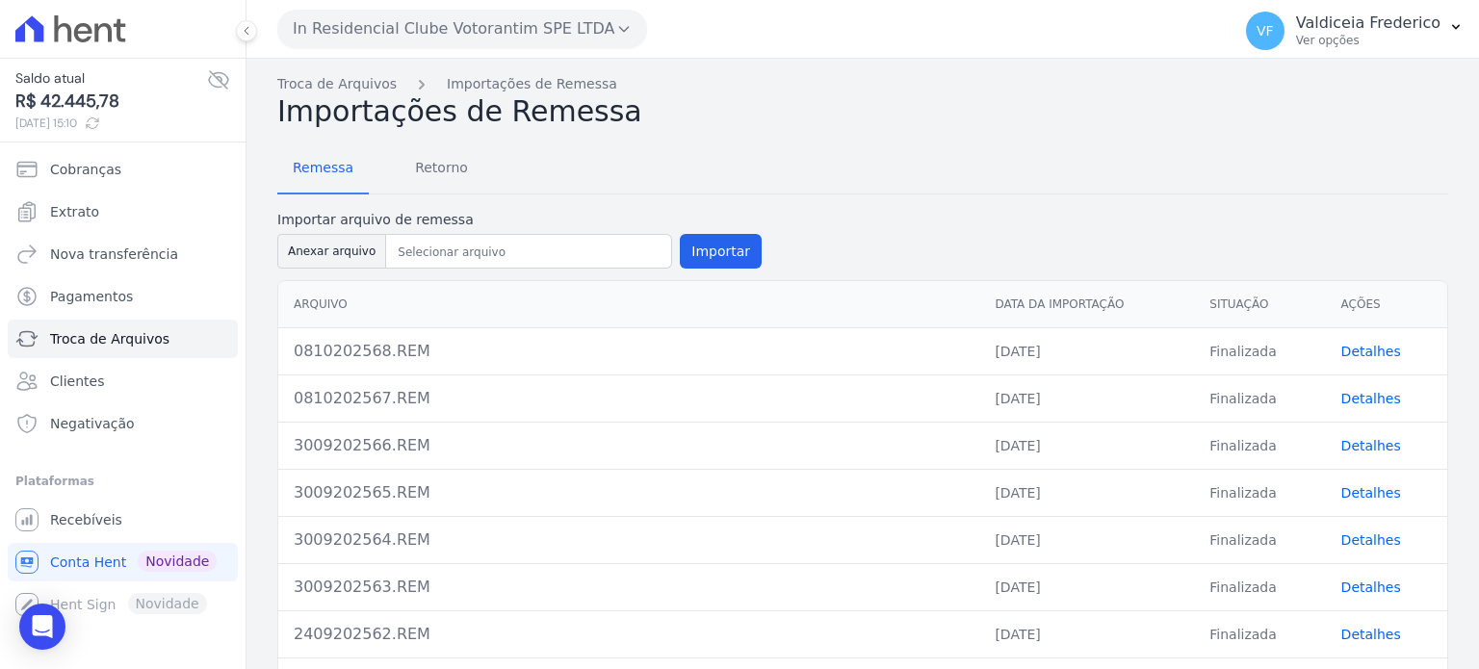
click at [111, 34] on icon at bounding box center [102, 32] width 17 height 18
click at [86, 39] on icon at bounding box center [83, 32] width 18 height 19
click at [61, 27] on icon at bounding box center [70, 28] width 111 height 27
click at [85, 17] on icon at bounding box center [70, 28] width 111 height 27
